Goal: Task Accomplishment & Management: Use online tool/utility

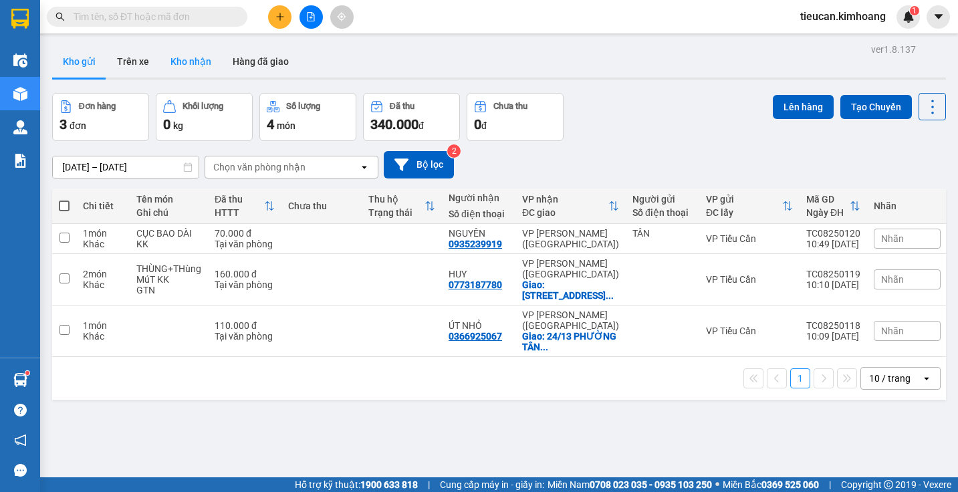
click at [179, 69] on button "Kho nhận" at bounding box center [191, 61] width 62 height 32
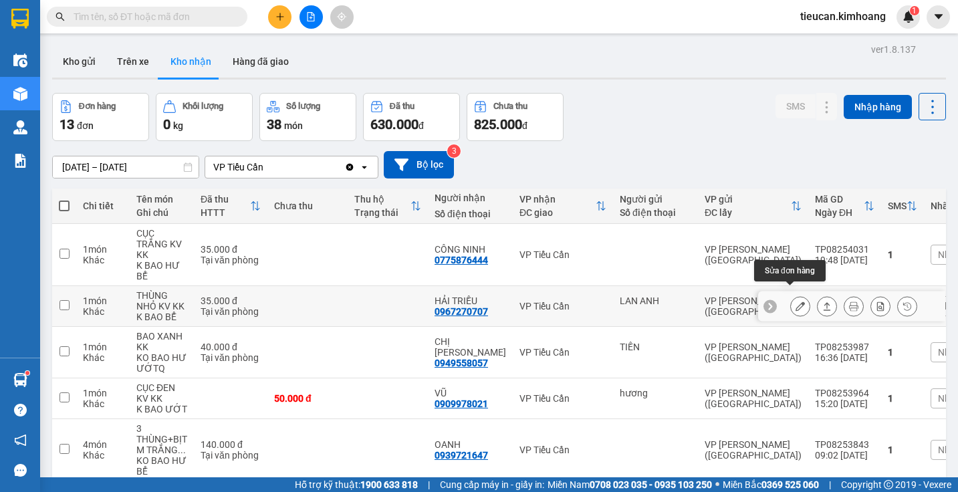
click at [796, 302] on icon at bounding box center [800, 306] width 9 height 9
click at [786, 297] on main "ver 1.8.137 Kho gửi Trên xe Kho nhận Hàng đã giao Đơn hàng 13 đơn Khối lượng 0 …" at bounding box center [479, 238] width 958 height 477
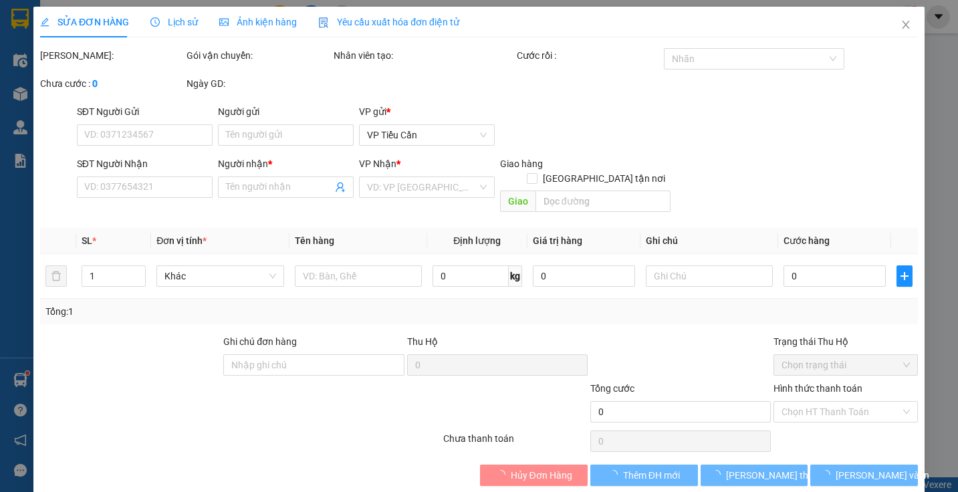
type input "LAN ANH"
type input "0967270707"
type input "HẢI TRIỀU"
type input "35.000"
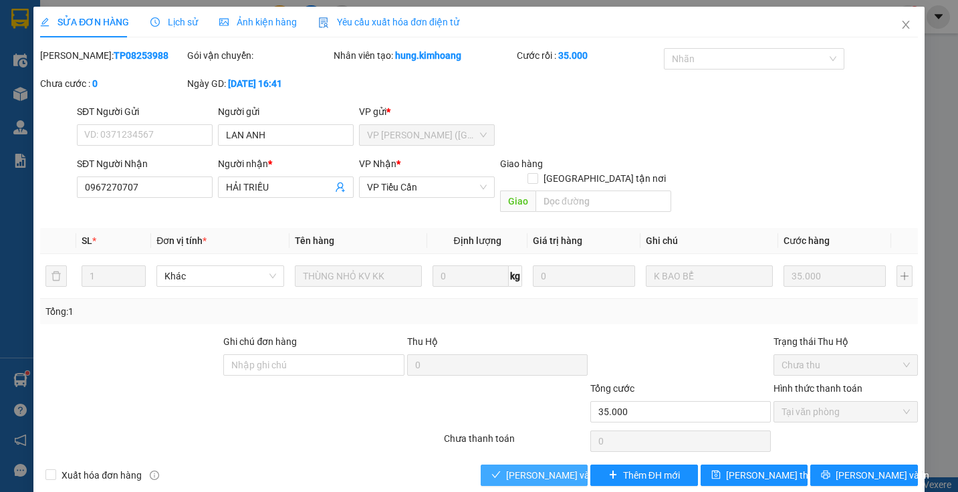
click at [535, 468] on span "Lưu và Giao hàng" at bounding box center [570, 475] width 128 height 15
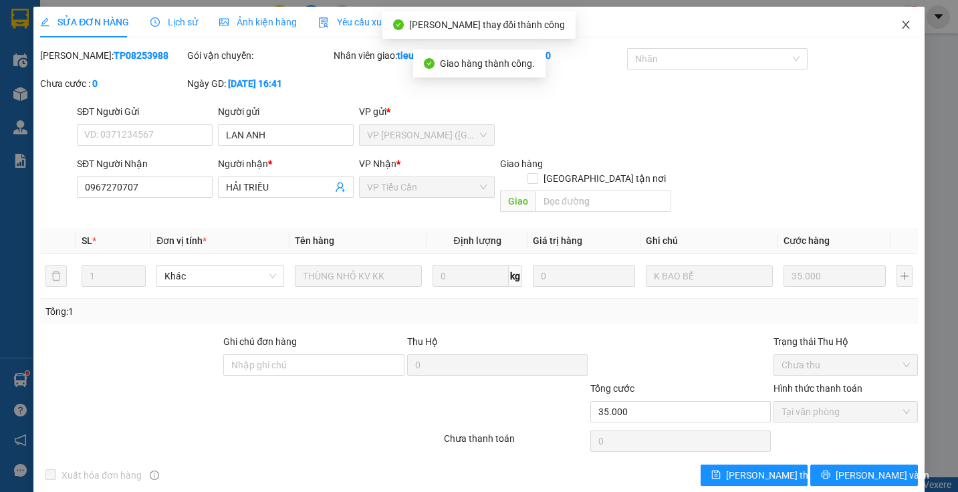
click at [901, 24] on icon "close" at bounding box center [906, 24] width 11 height 11
click at [898, 24] on div "tieucan.kimhoang 1" at bounding box center [855, 16] width 130 height 23
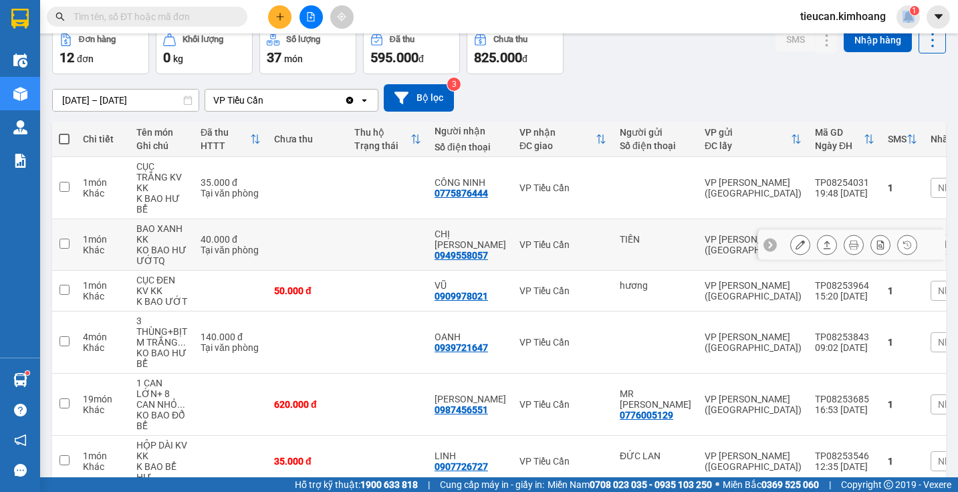
scroll to position [201, 0]
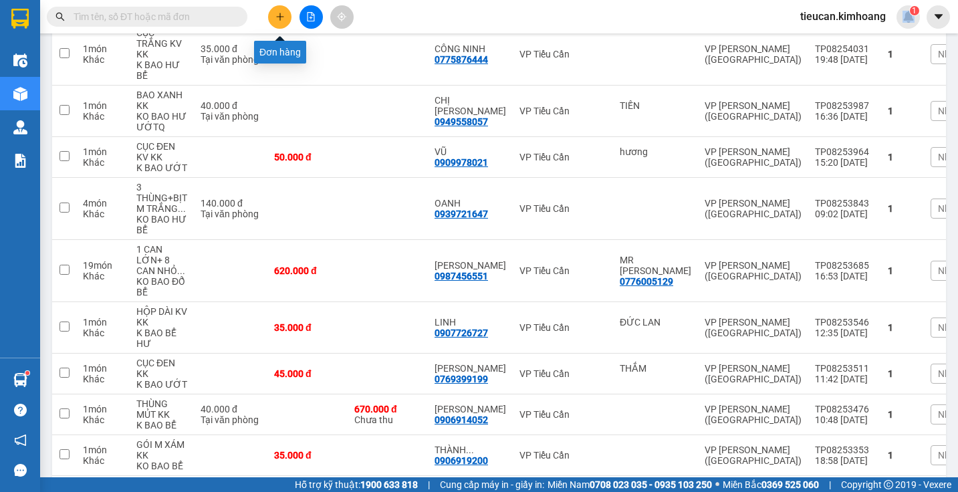
click at [278, 15] on icon "plus" at bounding box center [280, 16] width 9 height 9
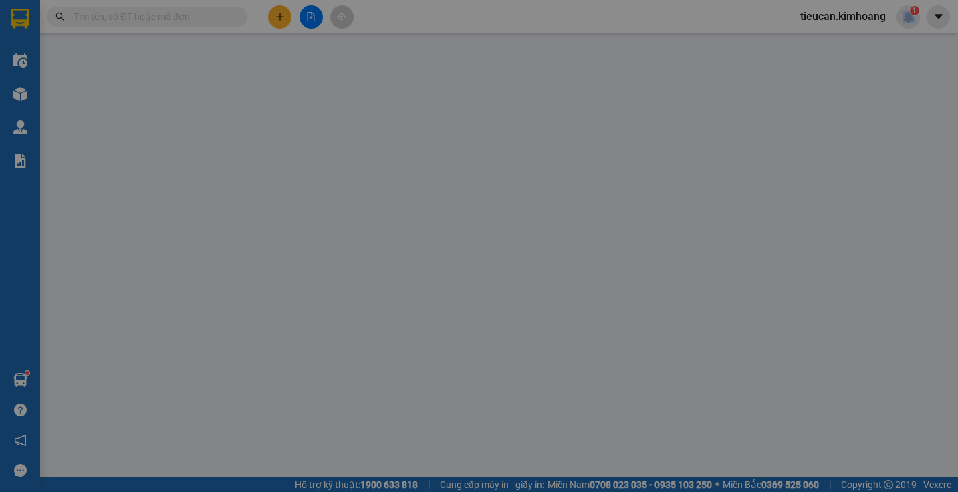
click at [278, 15] on div "TẠO ĐƠN HÀNG Yêu cầu xuất hóa đơn điện tử Transit Pickup Surcharge Ids Transit …" at bounding box center [479, 245] width 878 height 477
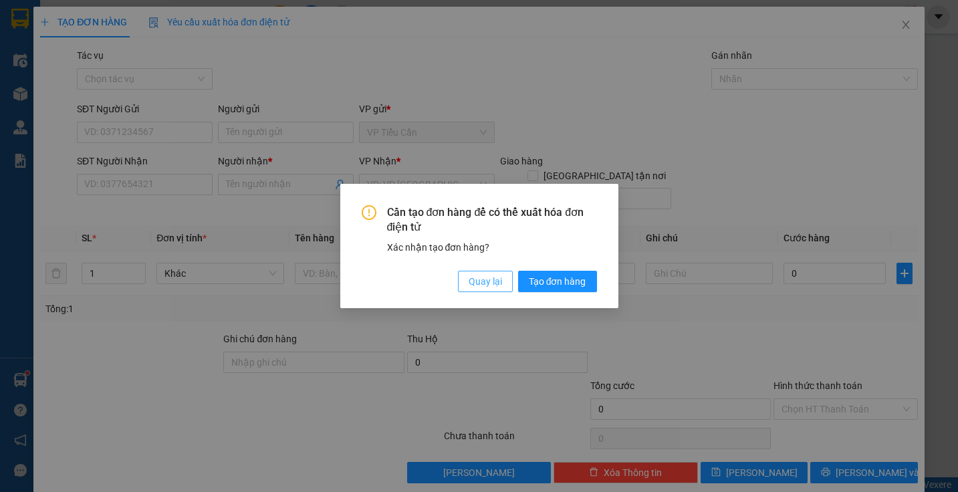
click at [501, 288] on span "Quay lại" at bounding box center [485, 281] width 33 height 15
click at [501, 288] on div "Cần tạo đơn hàng để có thể xuất hóa đơn điện tử Xác nhận tạo đơn hàng? Quay lại…" at bounding box center [479, 246] width 278 height 125
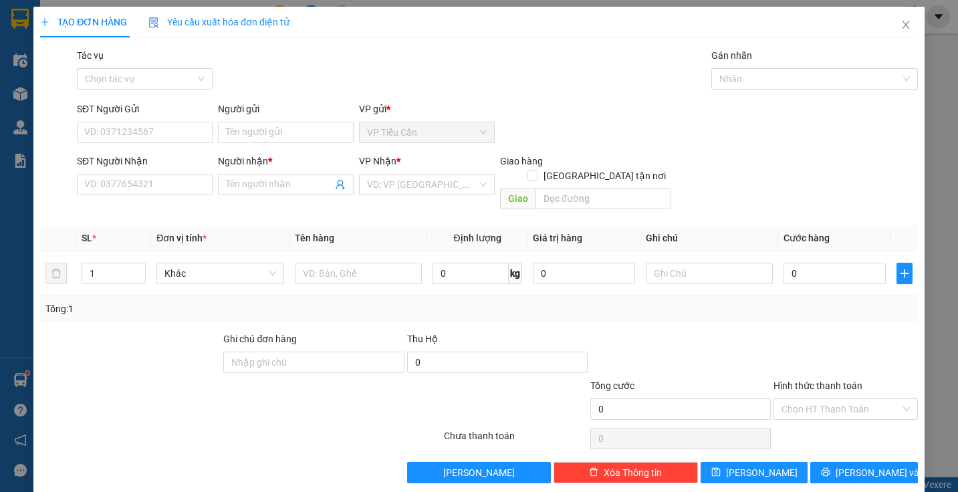
click at [501, 288] on div "Cần tạo đơn hàng để có thể xuất hóa đơn điện tử Xác nhận tạo đơn hàng? Quay lại…" at bounding box center [479, 246] width 958 height 492
click at [142, 179] on input "SĐT Người Nhận" at bounding box center [145, 184] width 136 height 21
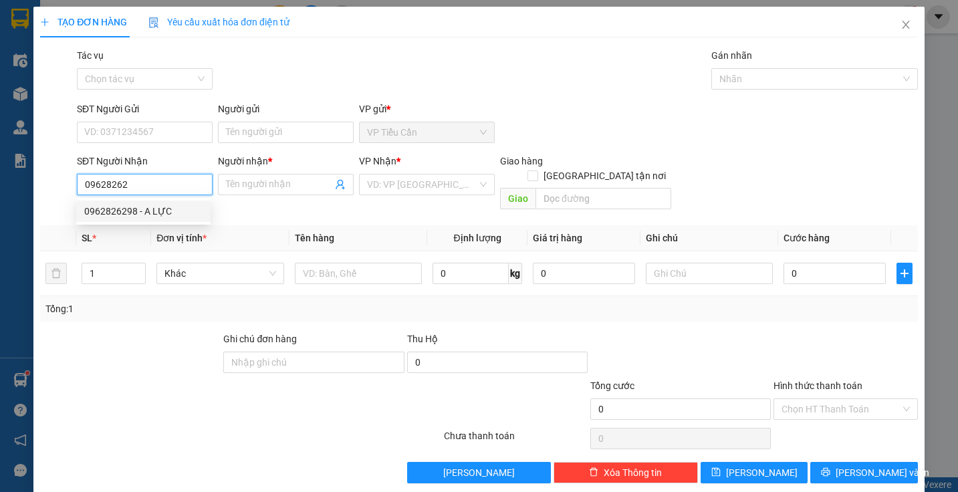
click at [139, 212] on div "0962826298 - A LỰC" at bounding box center [143, 211] width 118 height 15
type input "0962826298"
type input "A LỰC"
click at [139, 212] on div "0962826298 - A LỰC" at bounding box center [143, 211] width 118 height 15
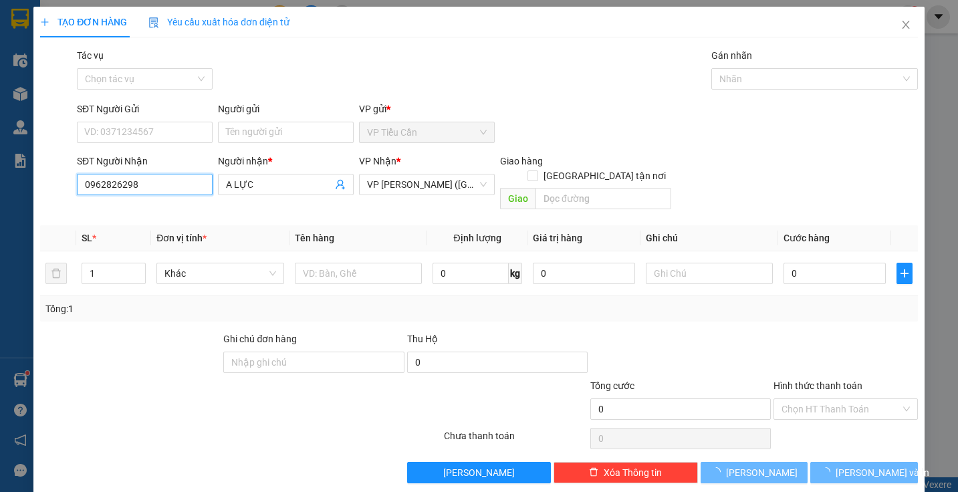
type input "40.000"
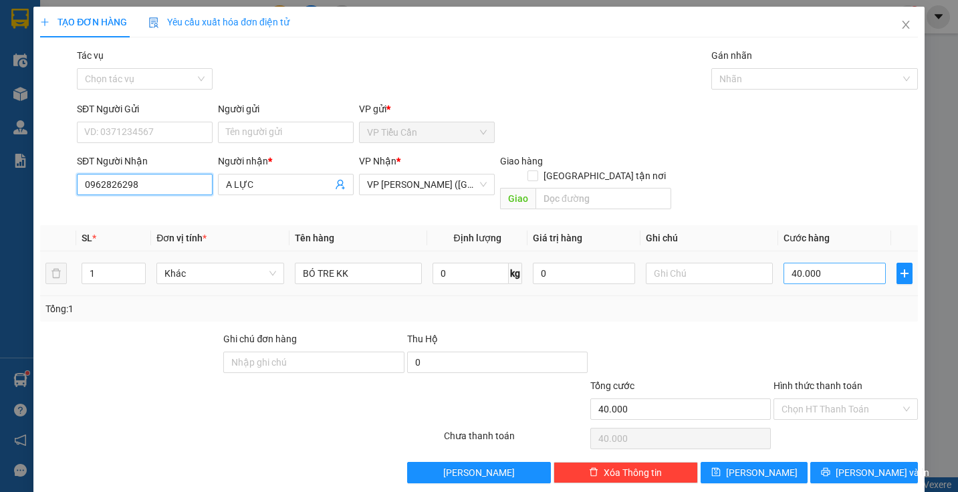
type input "0962826298"
click at [822, 263] on input "40.000" at bounding box center [835, 273] width 102 height 21
type input "0"
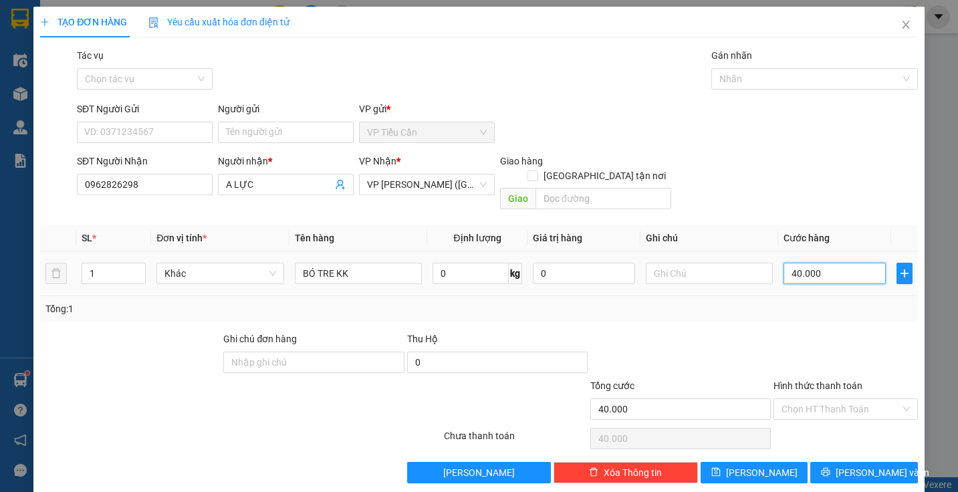
type input "0"
click at [784, 263] on input "0" at bounding box center [835, 273] width 102 height 21
type input "5"
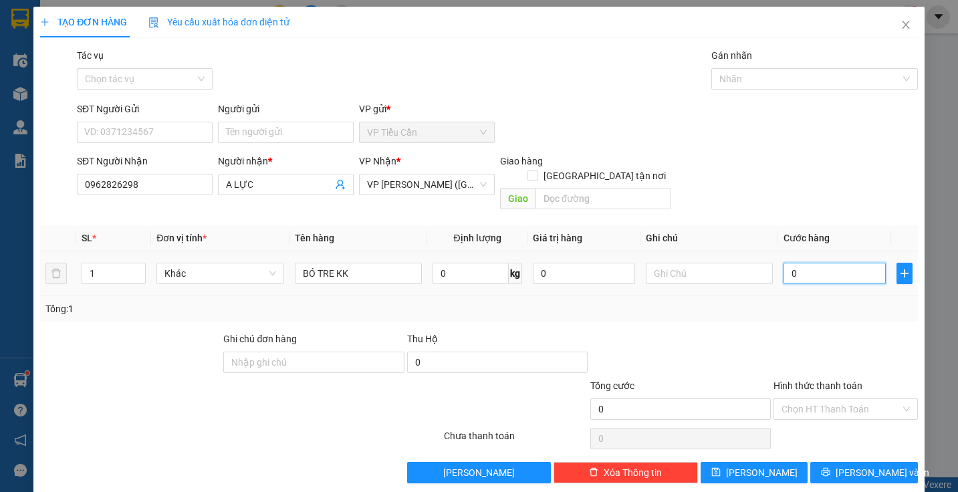
type input "5"
type input "50"
type input "50.000"
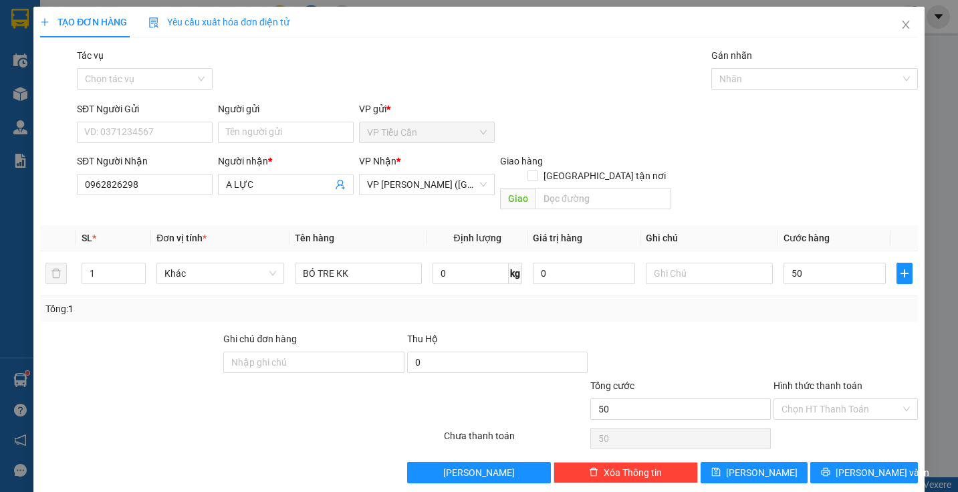
type input "50.000"
click at [758, 313] on div "Transit Pickup Surcharge Ids Transit Deliver Surcharge Ids Transit Deliver Surc…" at bounding box center [479, 265] width 878 height 435
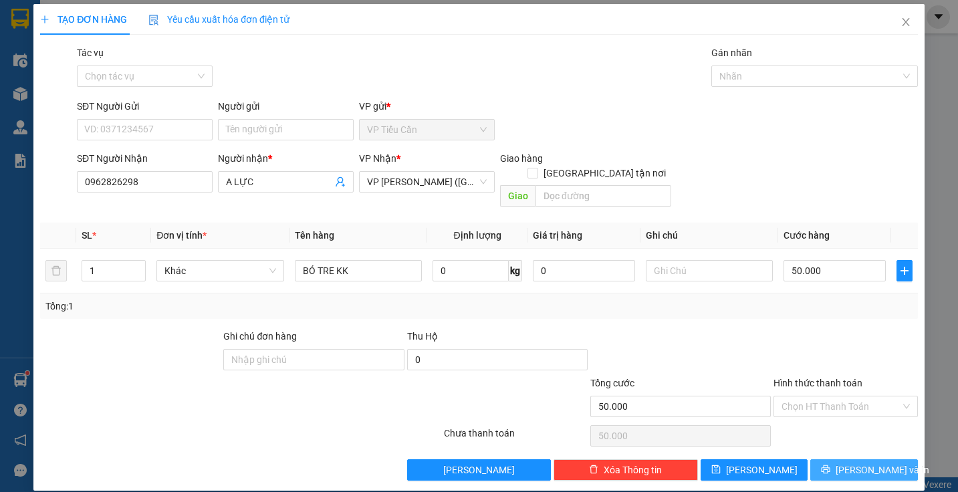
click at [863, 463] on span "Lưu và In" at bounding box center [883, 470] width 94 height 15
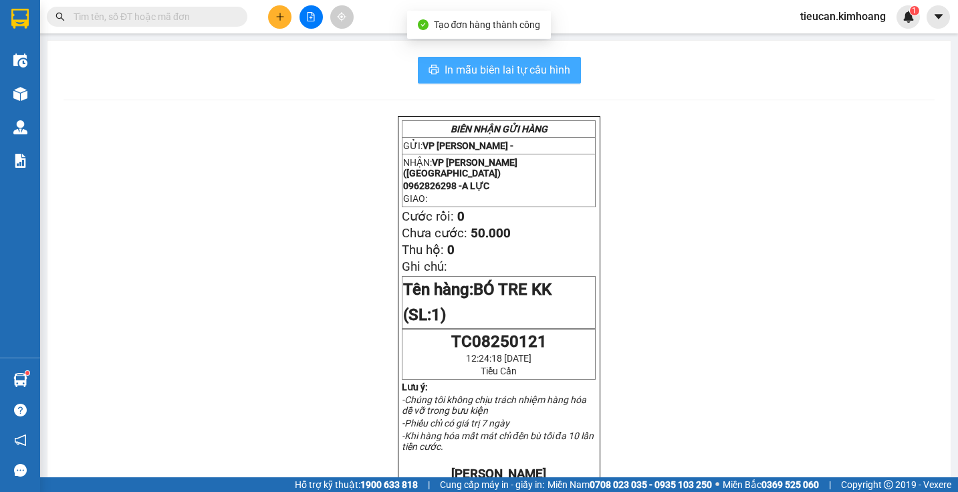
click at [520, 61] on button "In mẫu biên lai tự cấu hình" at bounding box center [499, 70] width 163 height 27
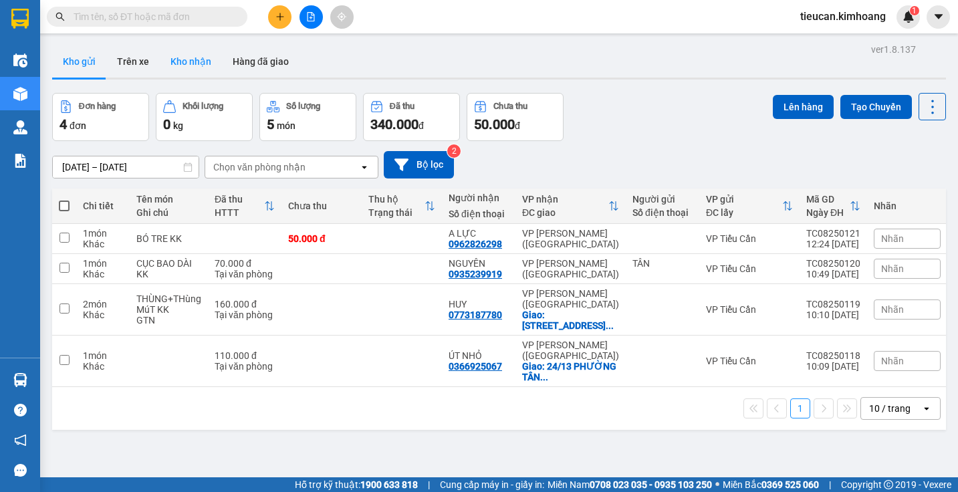
click at [184, 53] on button "Kho nhận" at bounding box center [191, 61] width 62 height 32
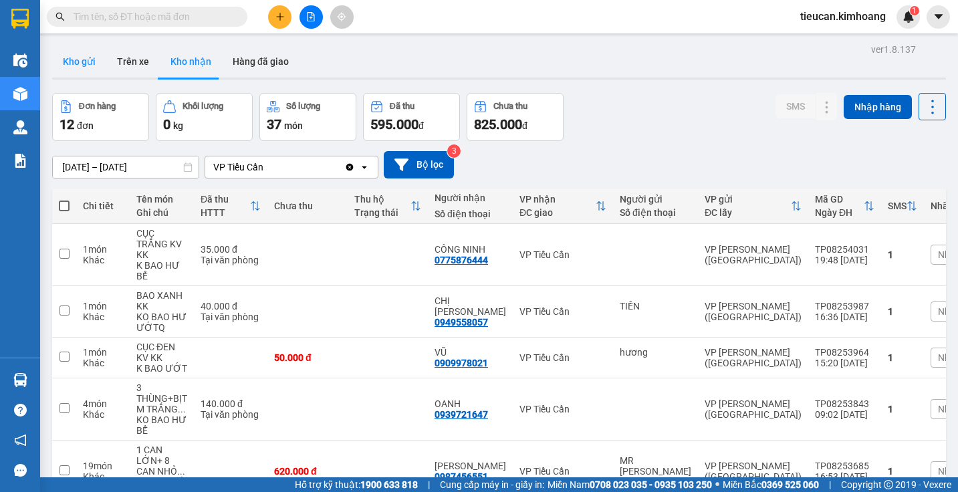
click at [82, 57] on button "Kho gửi" at bounding box center [79, 61] width 54 height 32
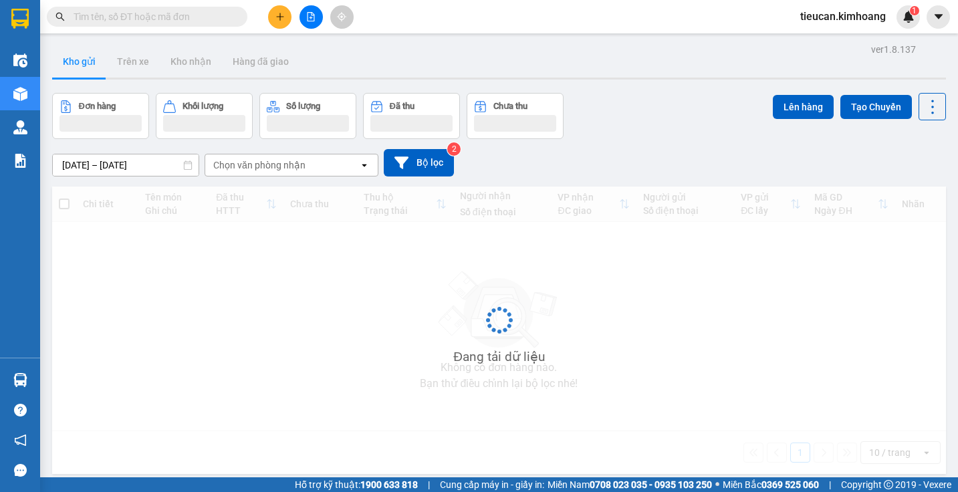
click at [82, 57] on button "Kho gửi" at bounding box center [79, 61] width 54 height 32
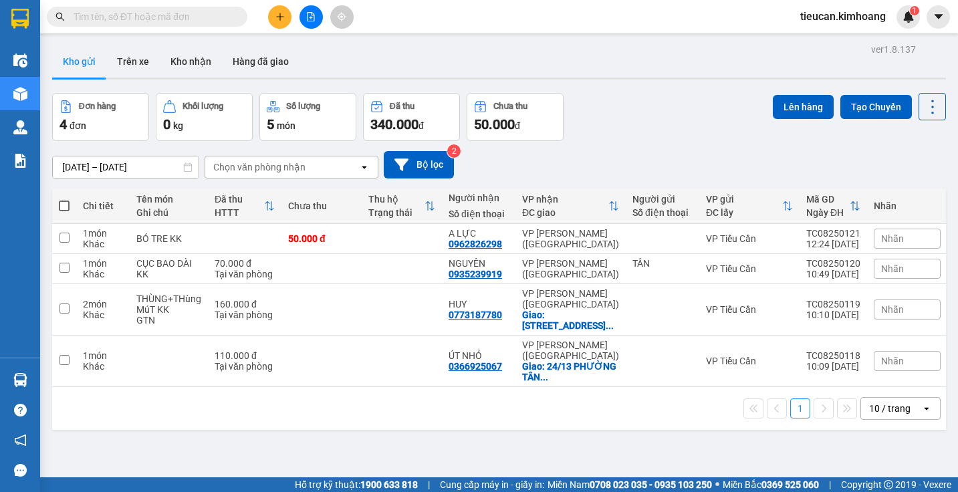
click at [63, 207] on span at bounding box center [64, 206] width 11 height 11
click at [64, 199] on input "checkbox" at bounding box center [64, 199] width 0 height 0
checkbox input "true"
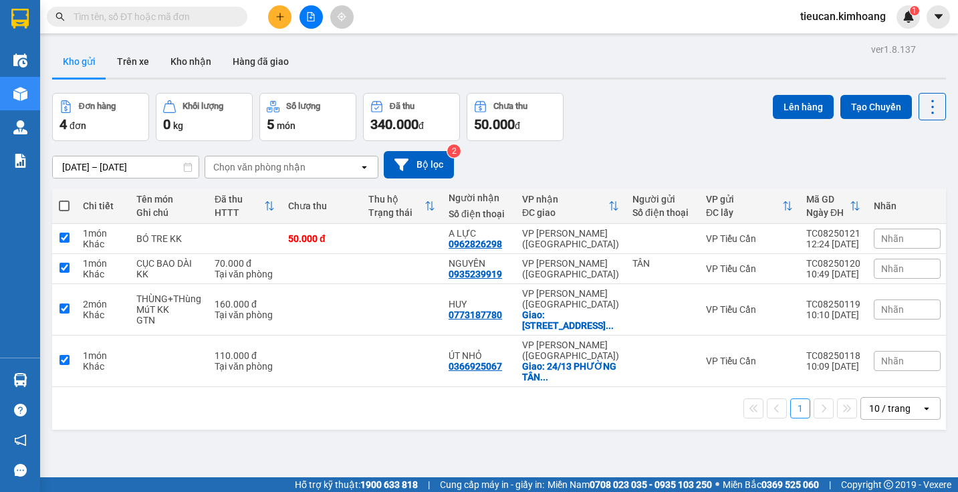
checkbox input "true"
click at [63, 207] on span at bounding box center [64, 206] width 11 height 11
click at [64, 199] on input "checkbox" at bounding box center [64, 199] width 0 height 0
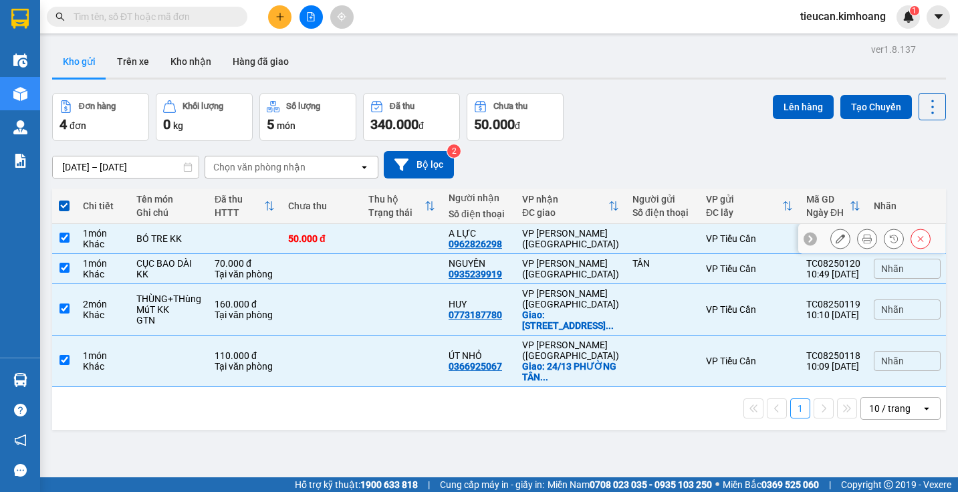
click at [65, 237] on input "checkbox" at bounding box center [65, 238] width 10 height 10
checkbox input "false"
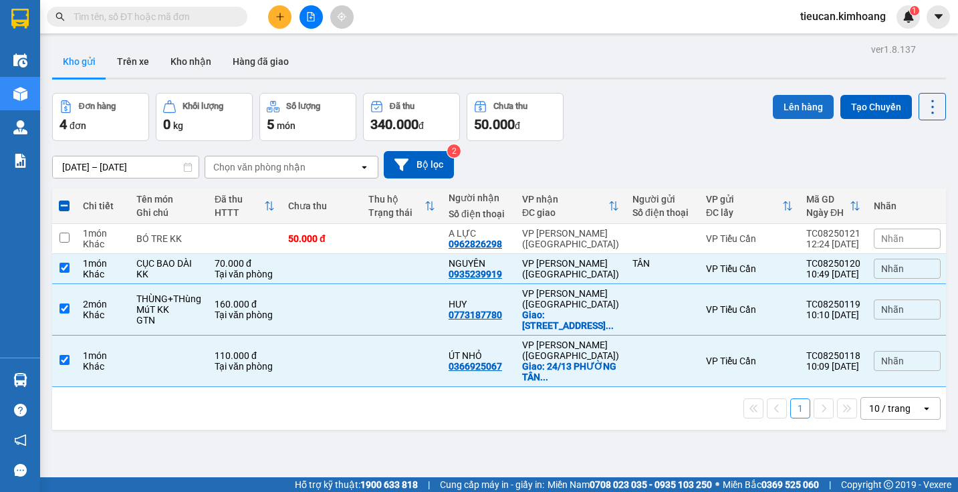
click at [815, 106] on button "Lên hàng" at bounding box center [803, 107] width 61 height 24
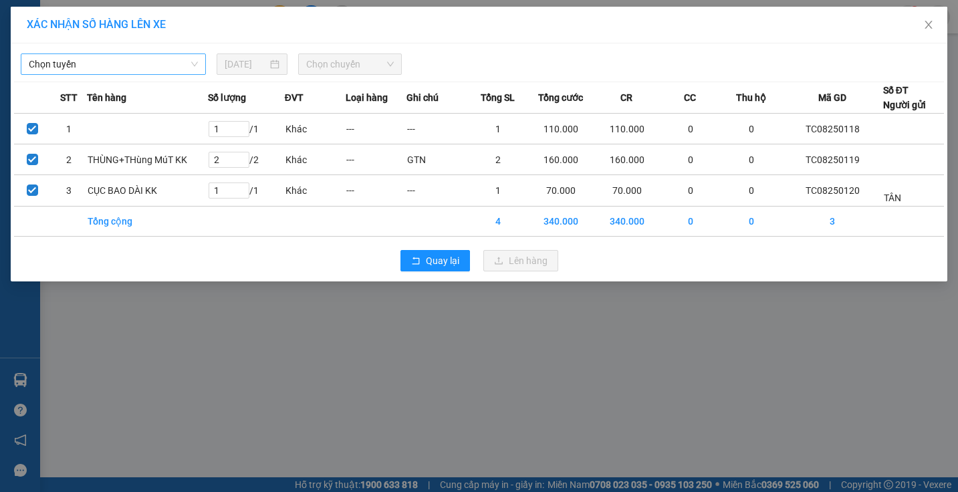
click at [158, 67] on span "Chọn tuyến" at bounding box center [113, 64] width 169 height 20
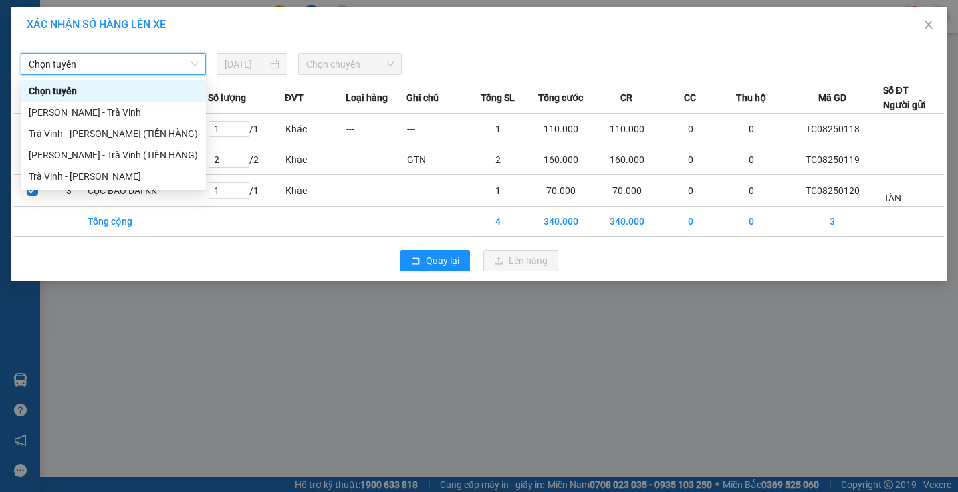
click at [158, 67] on span "Chọn tuyến" at bounding box center [113, 64] width 169 height 20
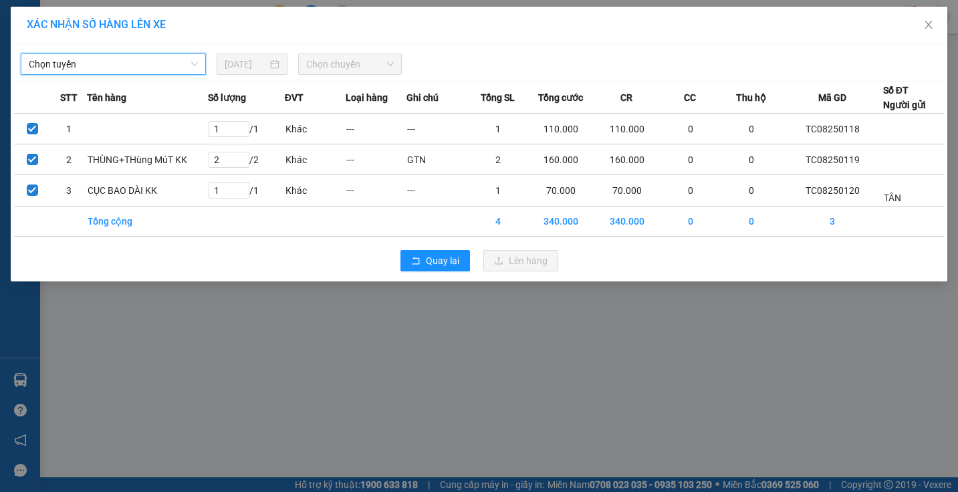
click at [158, 67] on span "Chọn tuyến" at bounding box center [113, 64] width 169 height 20
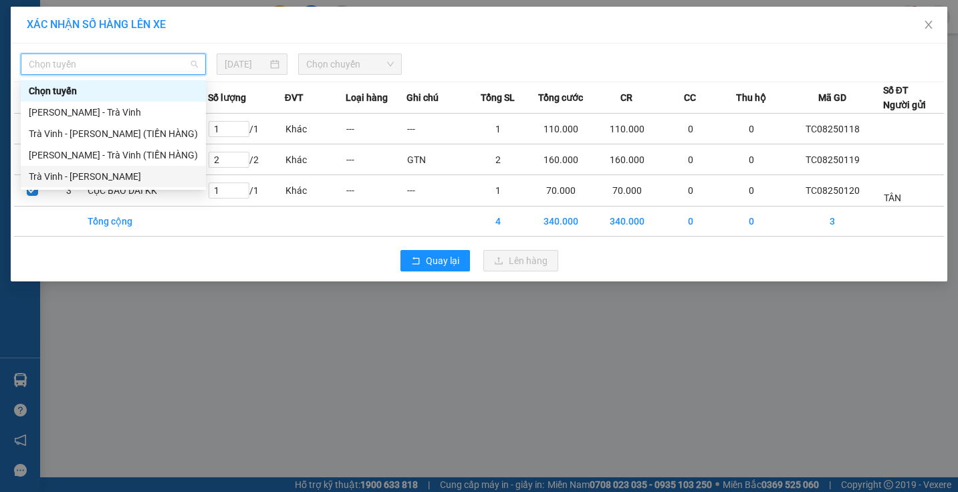
click at [130, 175] on div "Trà Vinh - [PERSON_NAME]" at bounding box center [113, 176] width 169 height 15
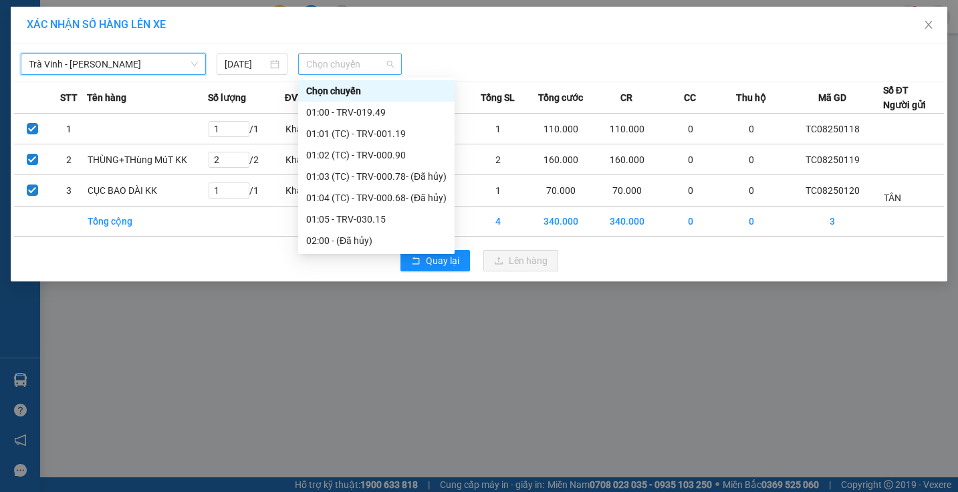
click at [333, 62] on span "Chọn chuyến" at bounding box center [350, 64] width 88 height 20
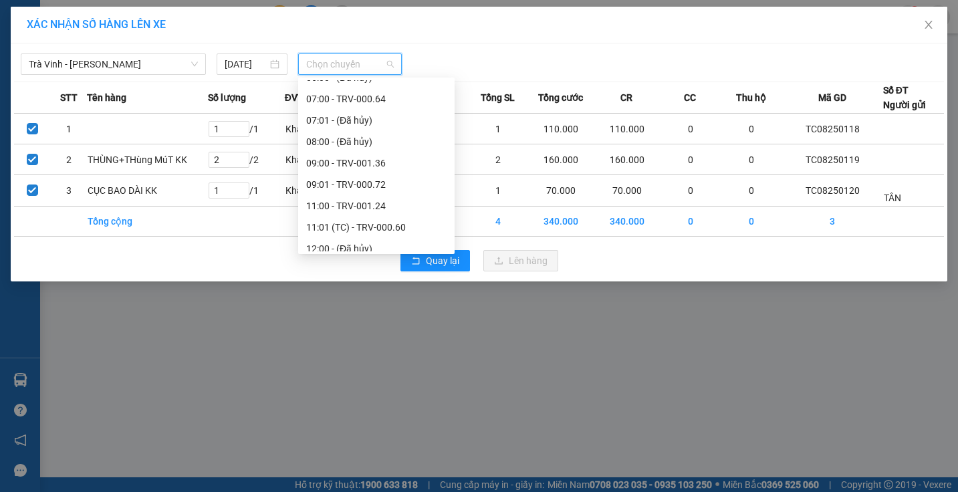
scroll to position [401, 0]
click at [341, 201] on div "13:00 - TRV-000.70" at bounding box center [376, 203] width 140 height 15
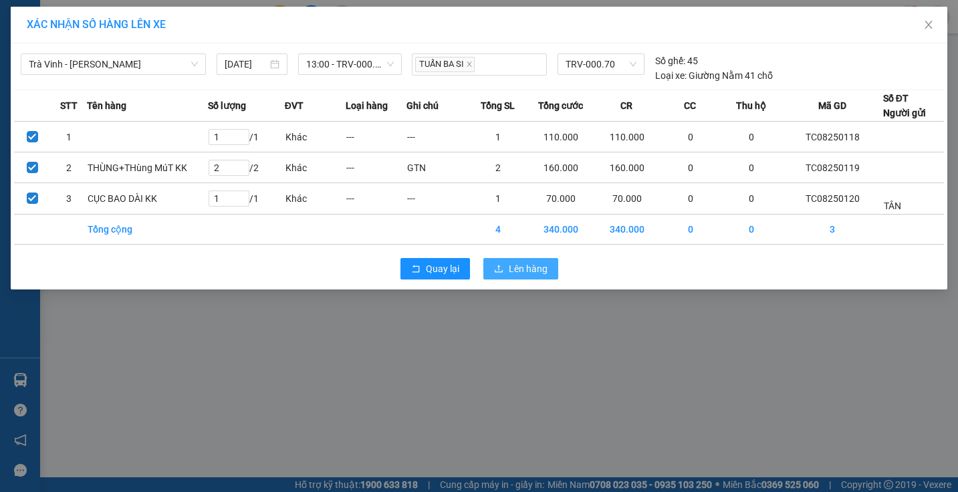
click at [538, 271] on span "Lên hàng" at bounding box center [528, 268] width 39 height 15
